Goal: Information Seeking & Learning: Learn about a topic

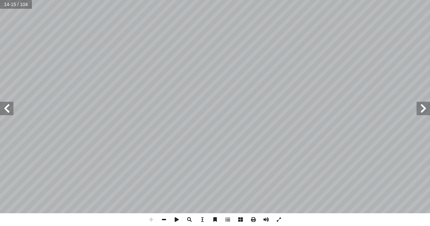
click at [163, 218] on span at bounding box center [163, 219] width 13 height 13
click at [164, 222] on span at bounding box center [163, 219] width 13 height 13
click at [151, 219] on span at bounding box center [151, 219] width 13 height 13
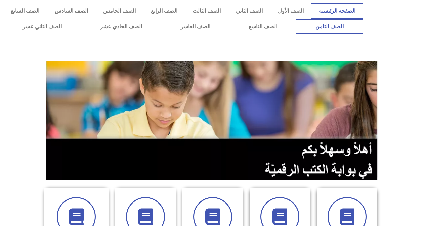
click at [296, 19] on link "الصف الثامن" at bounding box center [329, 26] width 66 height 15
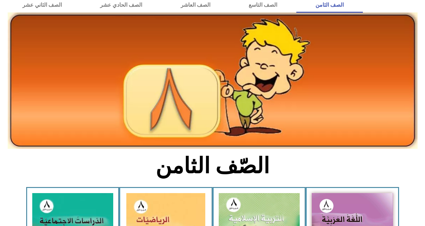
scroll to position [60, 0]
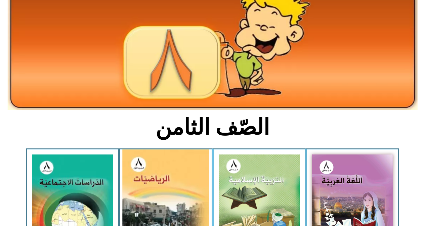
click at [189, 180] on img at bounding box center [166, 204] width 87 height 111
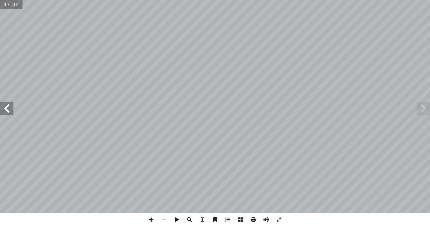
click at [6, 111] on span at bounding box center [6, 108] width 13 height 13
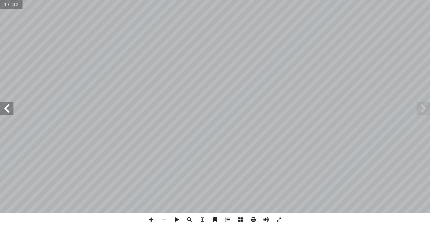
click at [6, 111] on span at bounding box center [6, 108] width 13 height 13
click at [153, 221] on span at bounding box center [151, 219] width 13 height 13
click at [150, 221] on span at bounding box center [151, 219] width 13 height 13
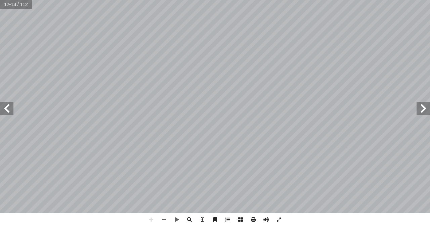
click at [182, 0] on html "الصفحة الرئيسية الصف الأول الصف الثاني الصف الثالث الصف الرابع الصف الخامس الصف…" at bounding box center [215, 30] width 430 height 61
